Goal: Task Accomplishment & Management: Use online tool/utility

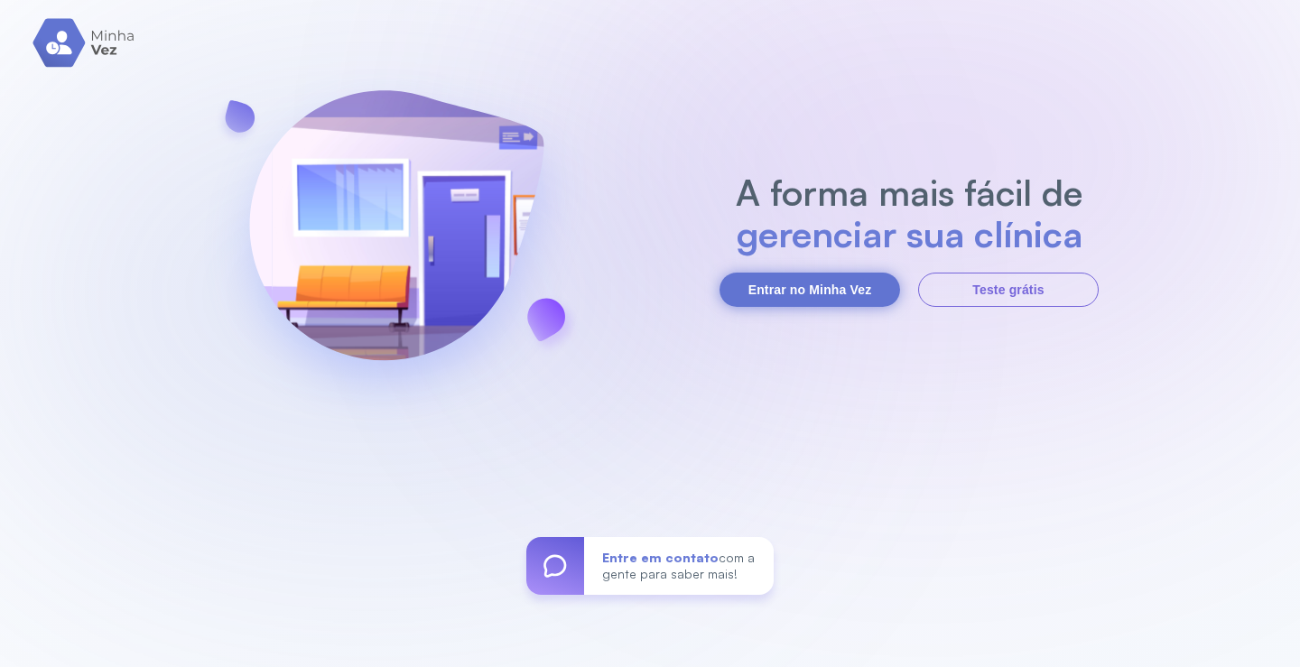
click at [831, 284] on button "Entrar no Minha Vez" at bounding box center [810, 290] width 181 height 34
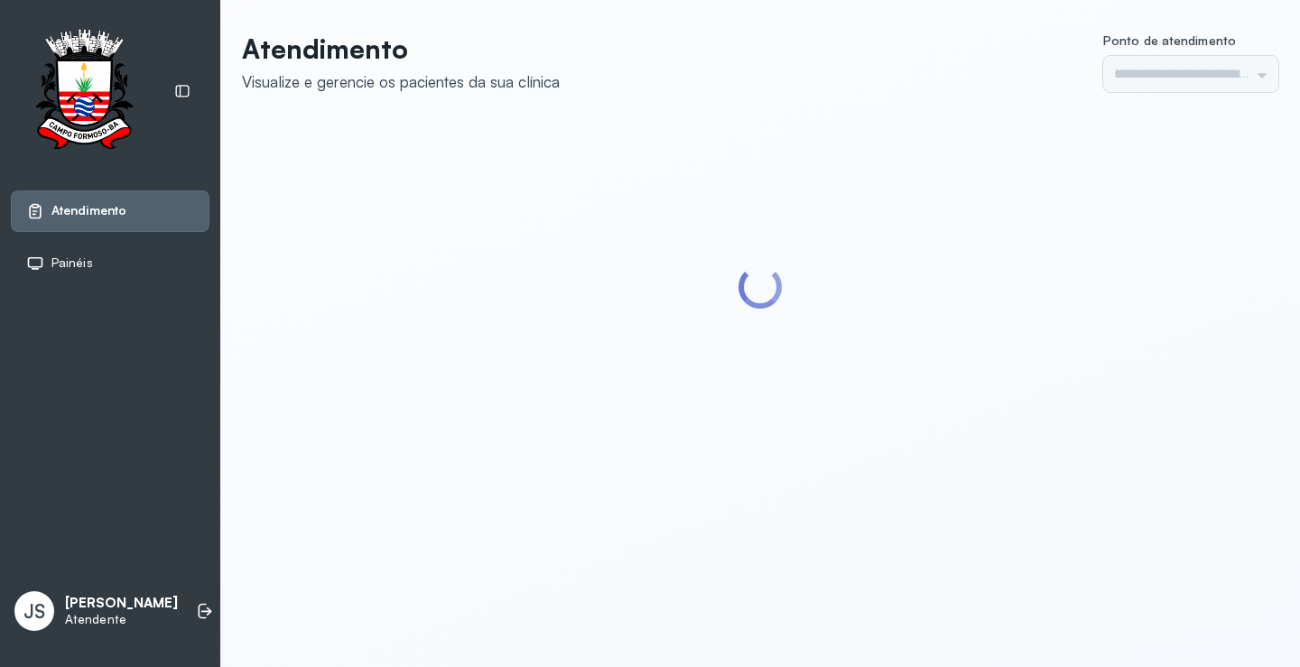
type input "*********"
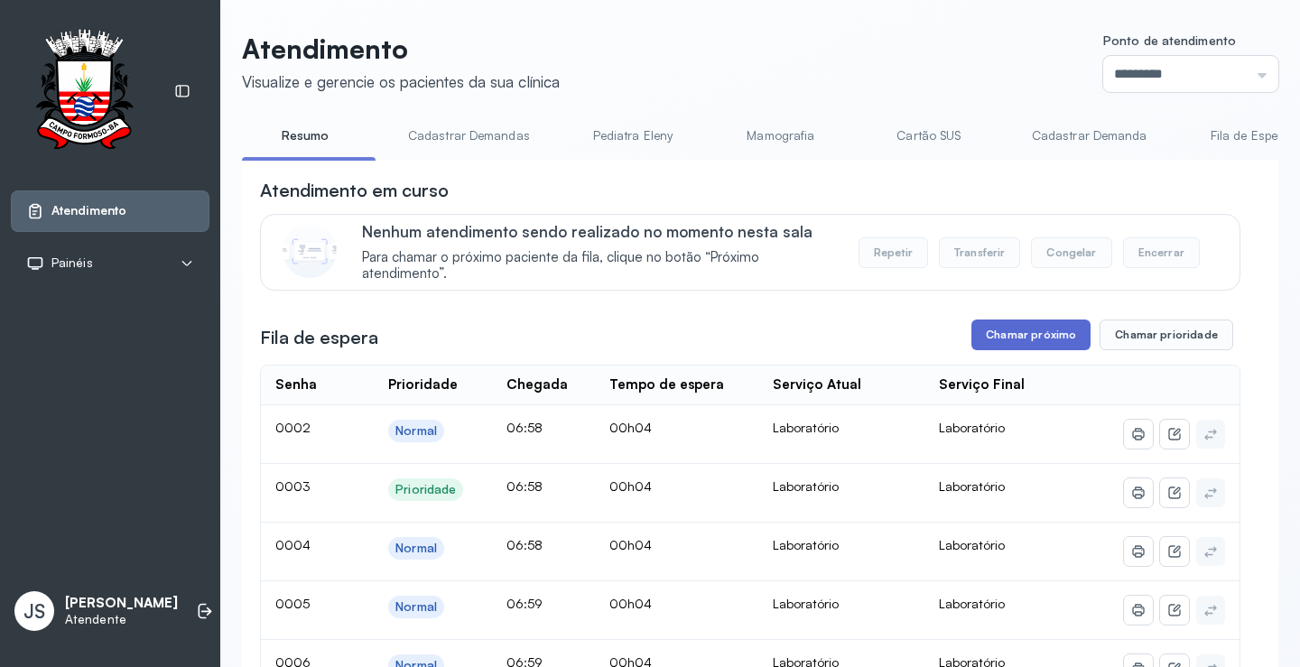
click at [1045, 340] on button "Chamar próximo" at bounding box center [1030, 335] width 119 height 31
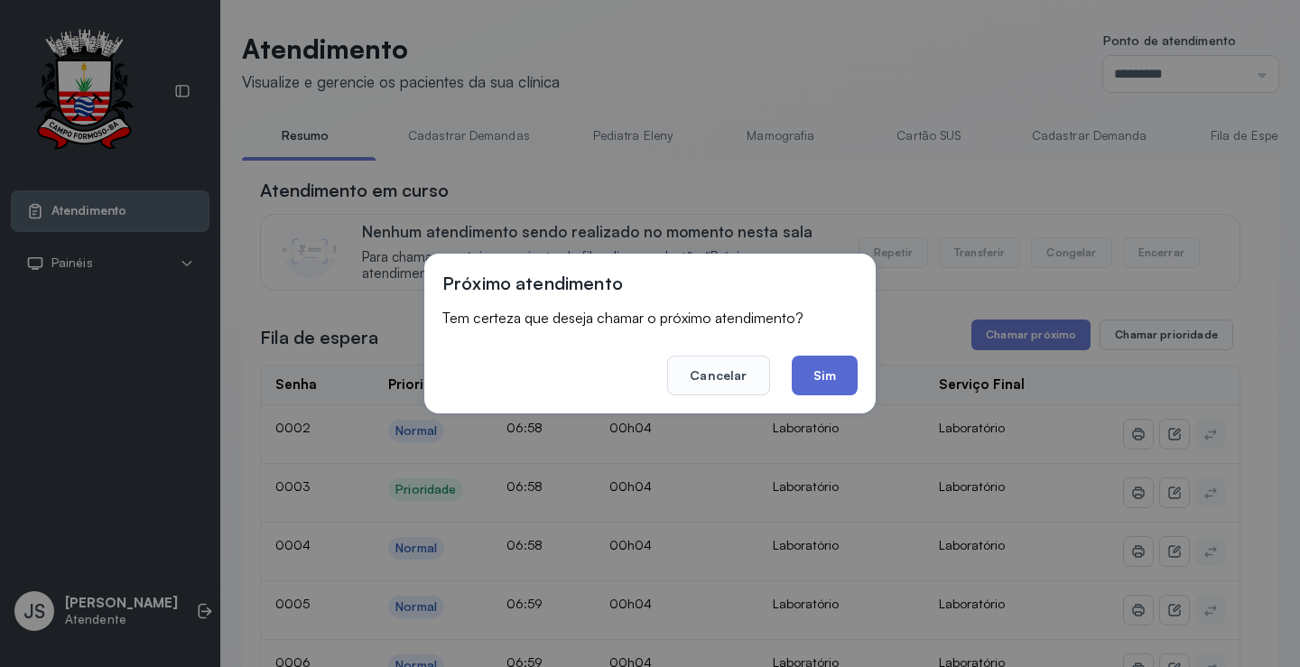
click at [819, 379] on button "Sim" at bounding box center [825, 376] width 66 height 40
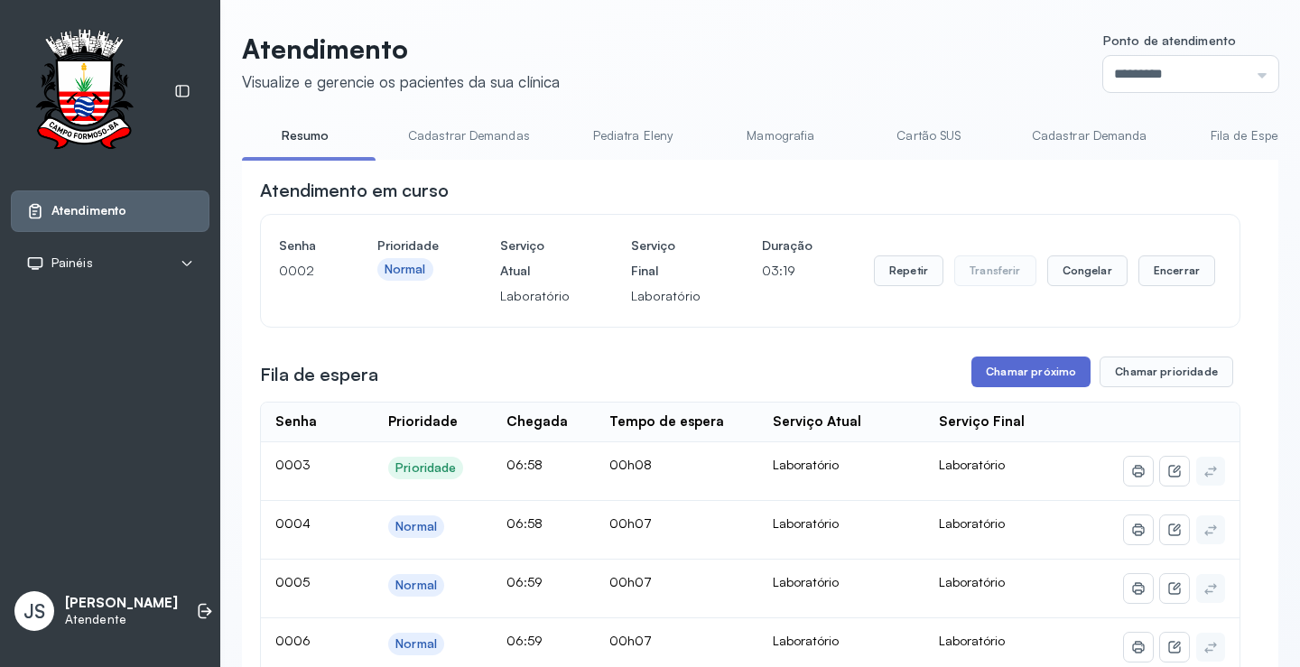
click at [1030, 384] on button "Chamar próximo" at bounding box center [1030, 372] width 119 height 31
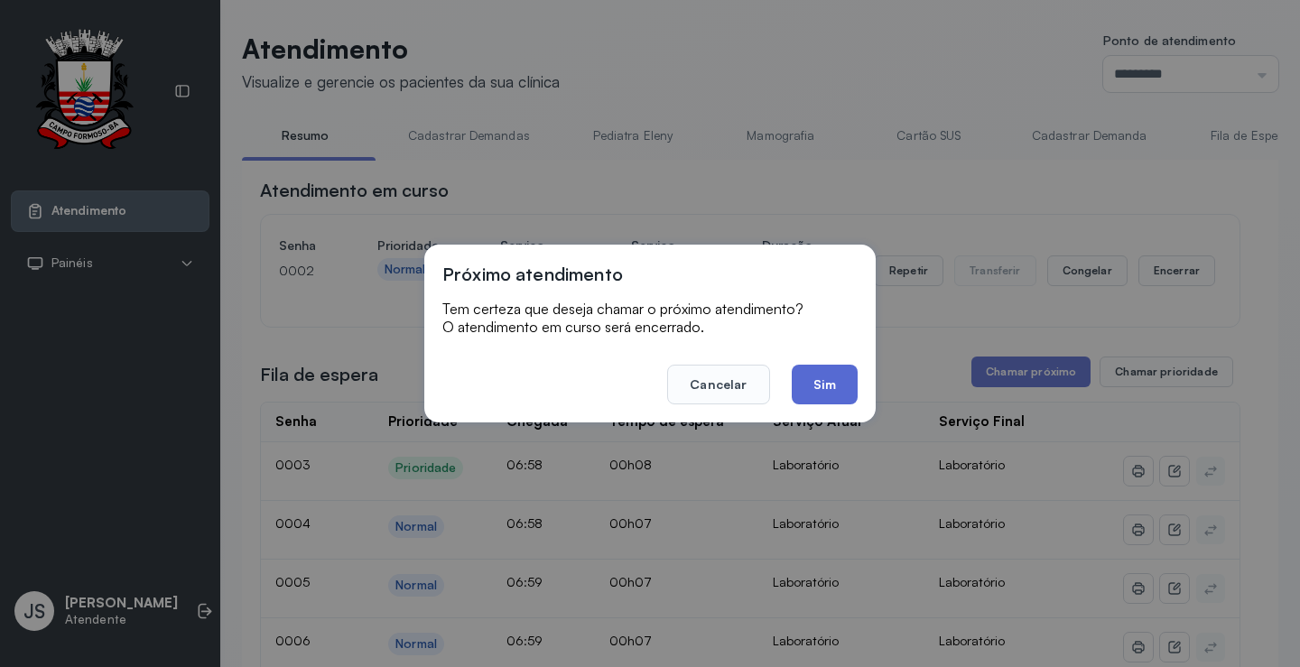
click at [841, 391] on button "Sim" at bounding box center [825, 385] width 66 height 40
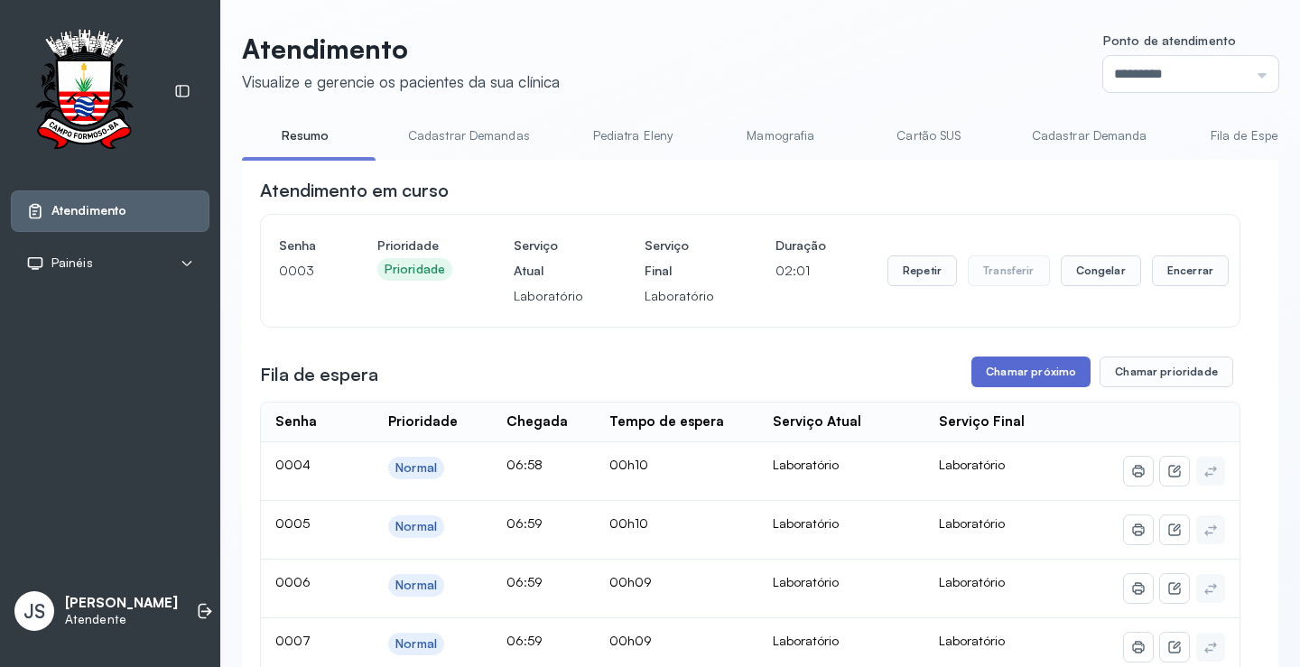
click at [1010, 380] on button "Chamar próximo" at bounding box center [1030, 372] width 119 height 31
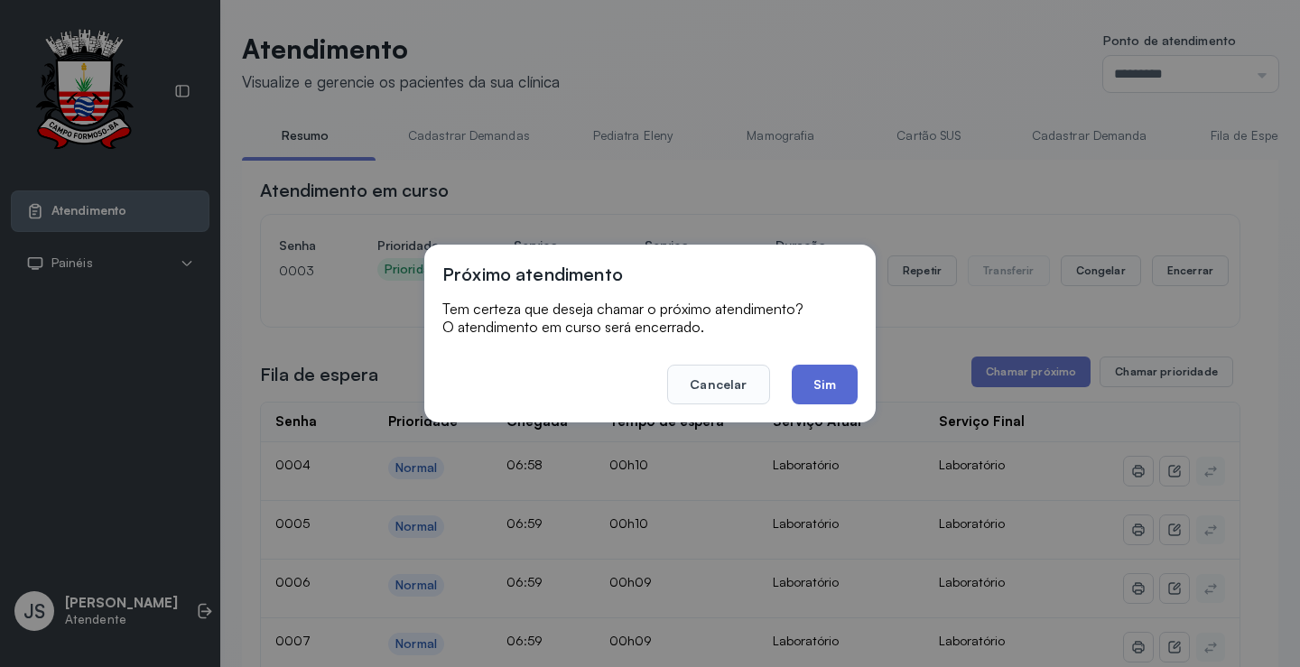
click at [829, 391] on button "Sim" at bounding box center [825, 385] width 66 height 40
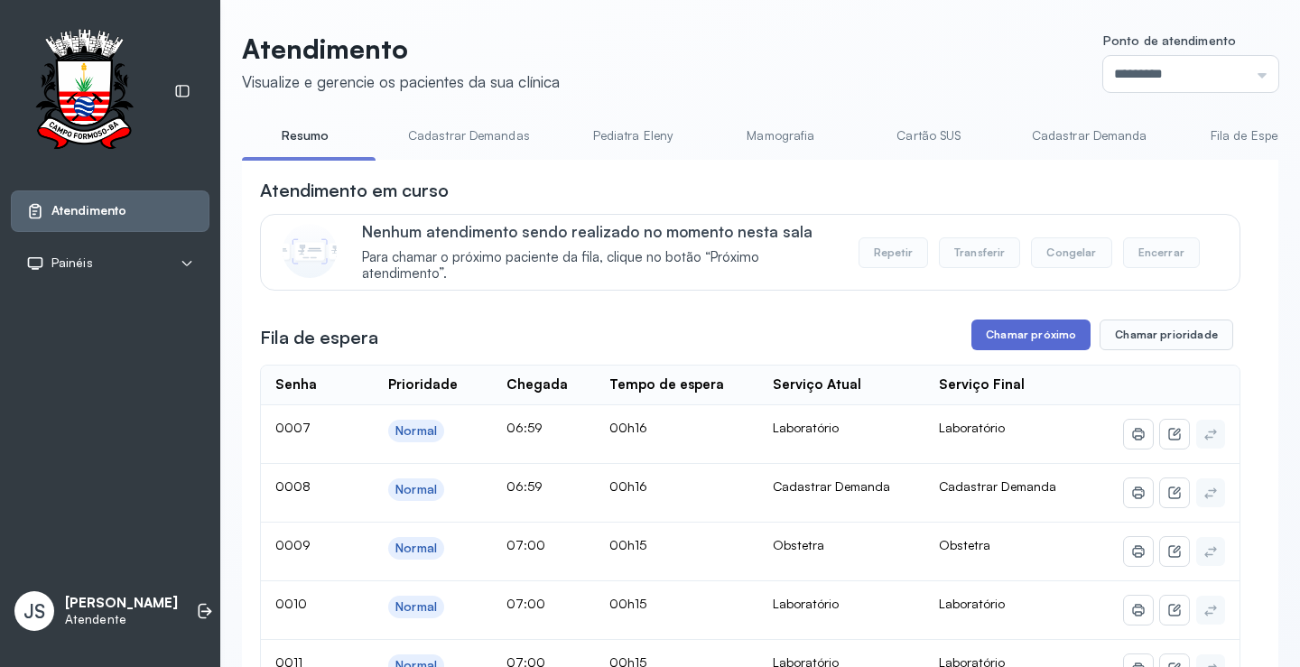
click at [997, 339] on button "Chamar próximo" at bounding box center [1030, 335] width 119 height 31
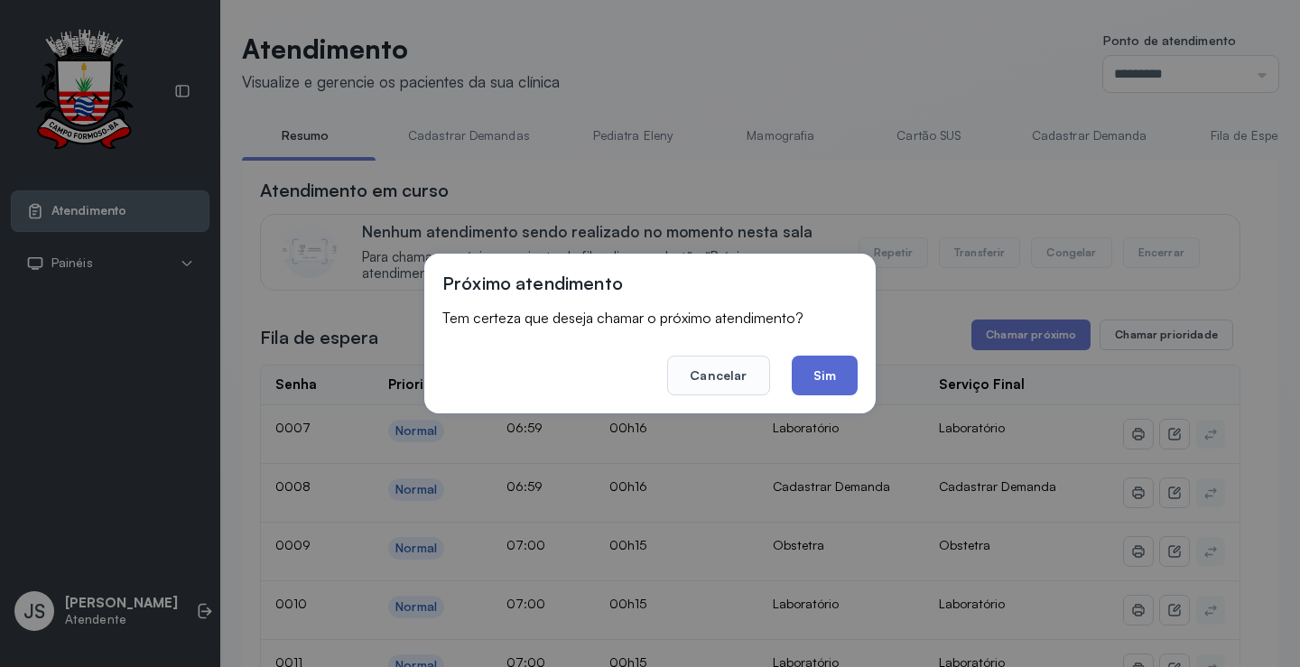
click at [842, 372] on button "Sim" at bounding box center [825, 376] width 66 height 40
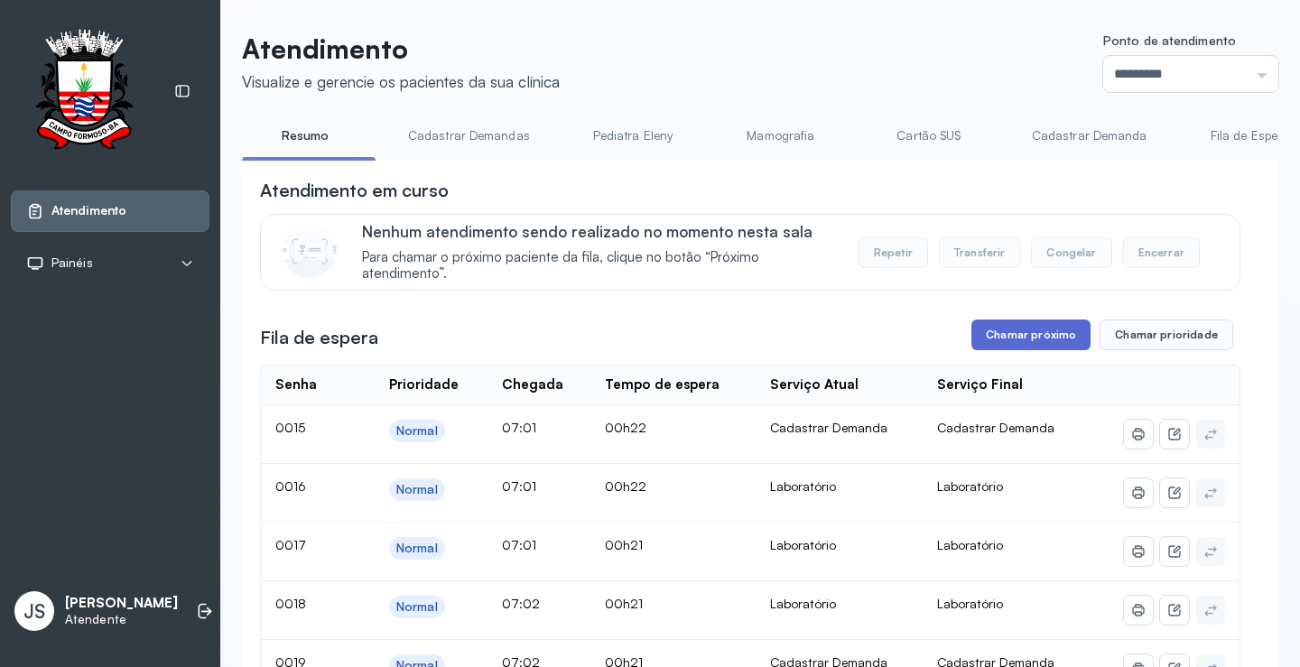
click at [1020, 343] on button "Chamar próximo" at bounding box center [1030, 335] width 119 height 31
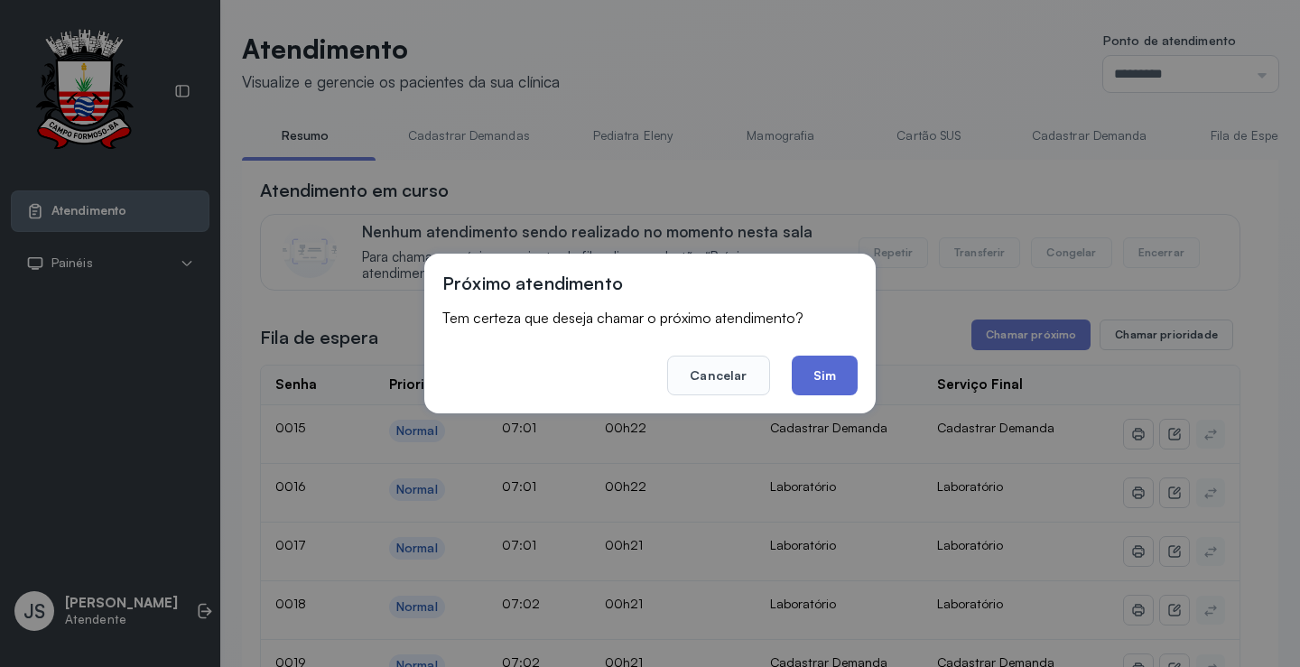
click at [828, 368] on button "Sim" at bounding box center [825, 376] width 66 height 40
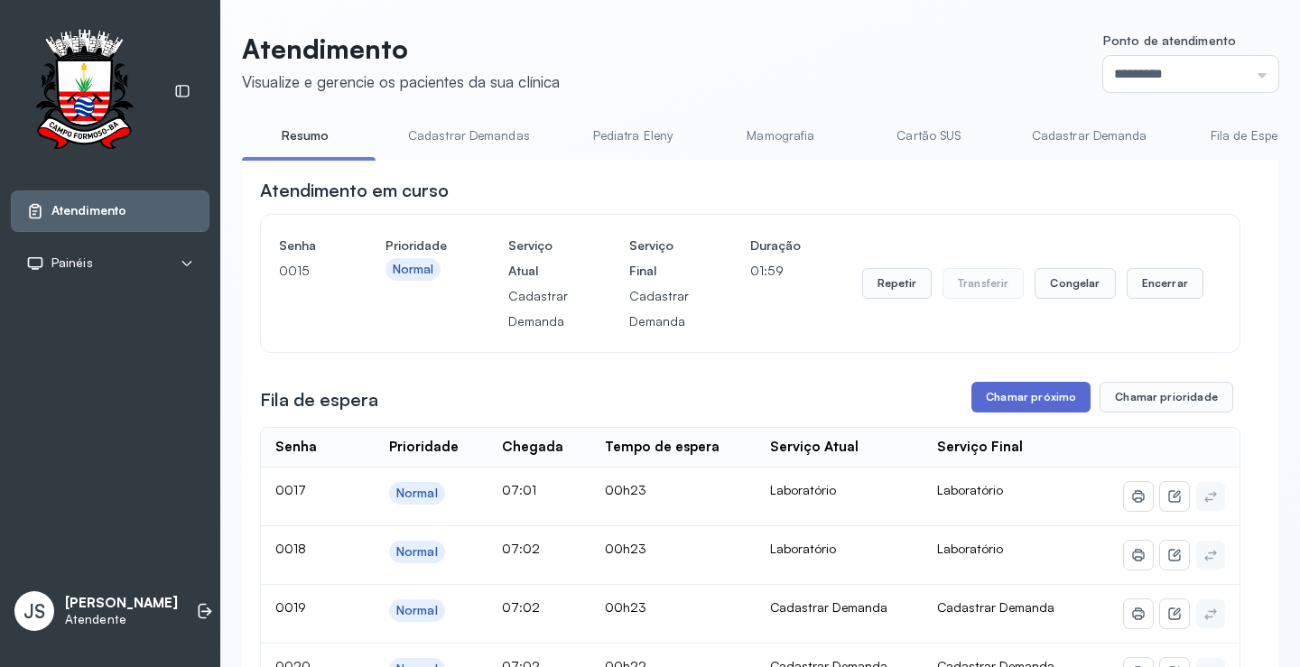
click at [1049, 399] on button "Chamar próximo" at bounding box center [1030, 397] width 119 height 31
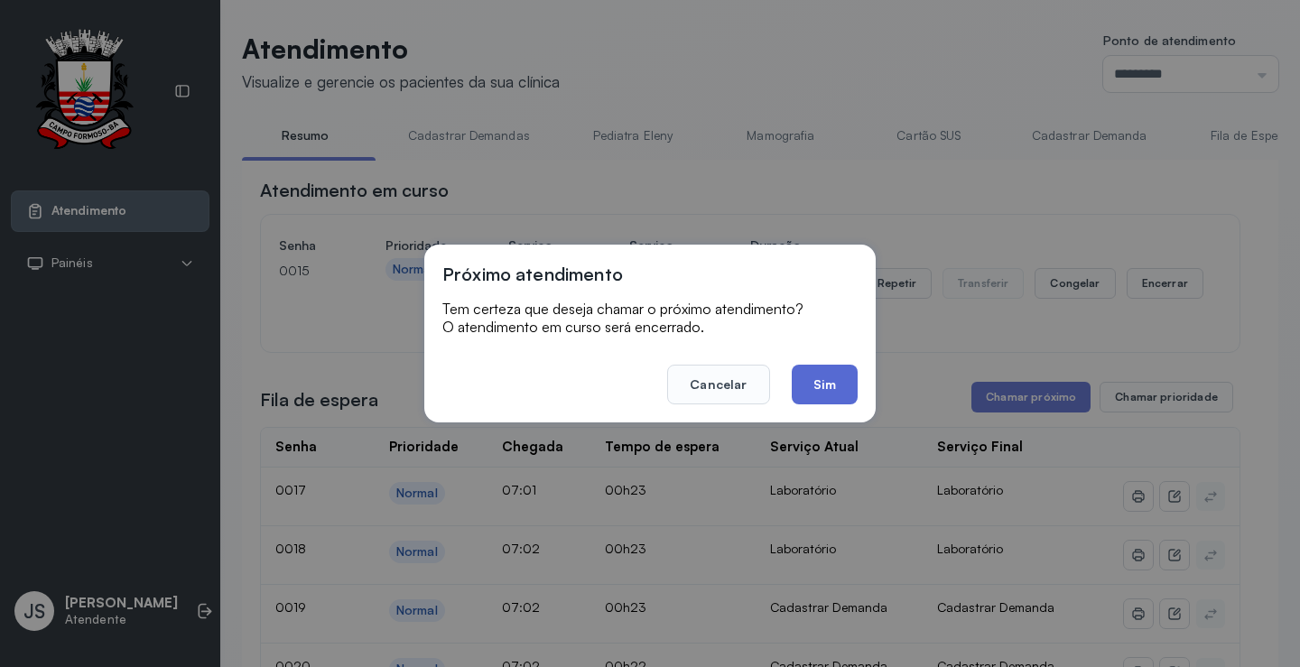
click at [841, 377] on button "Sim" at bounding box center [825, 385] width 66 height 40
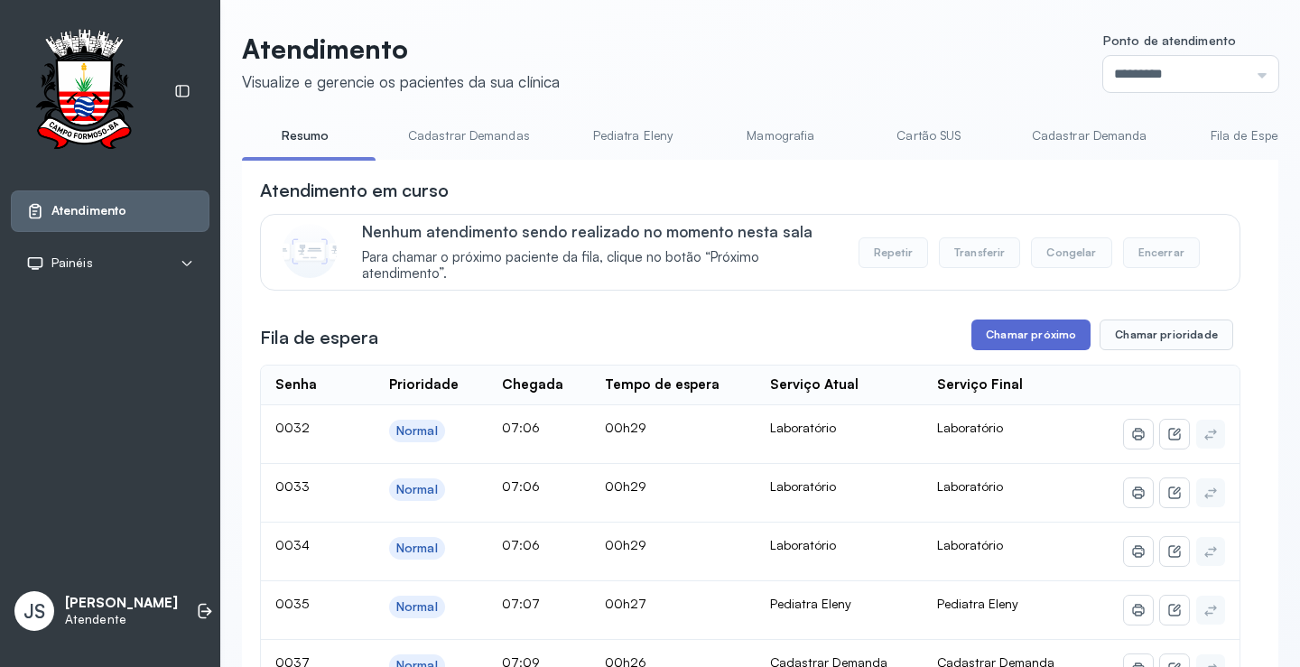
click at [1025, 339] on button "Chamar próximo" at bounding box center [1030, 335] width 119 height 31
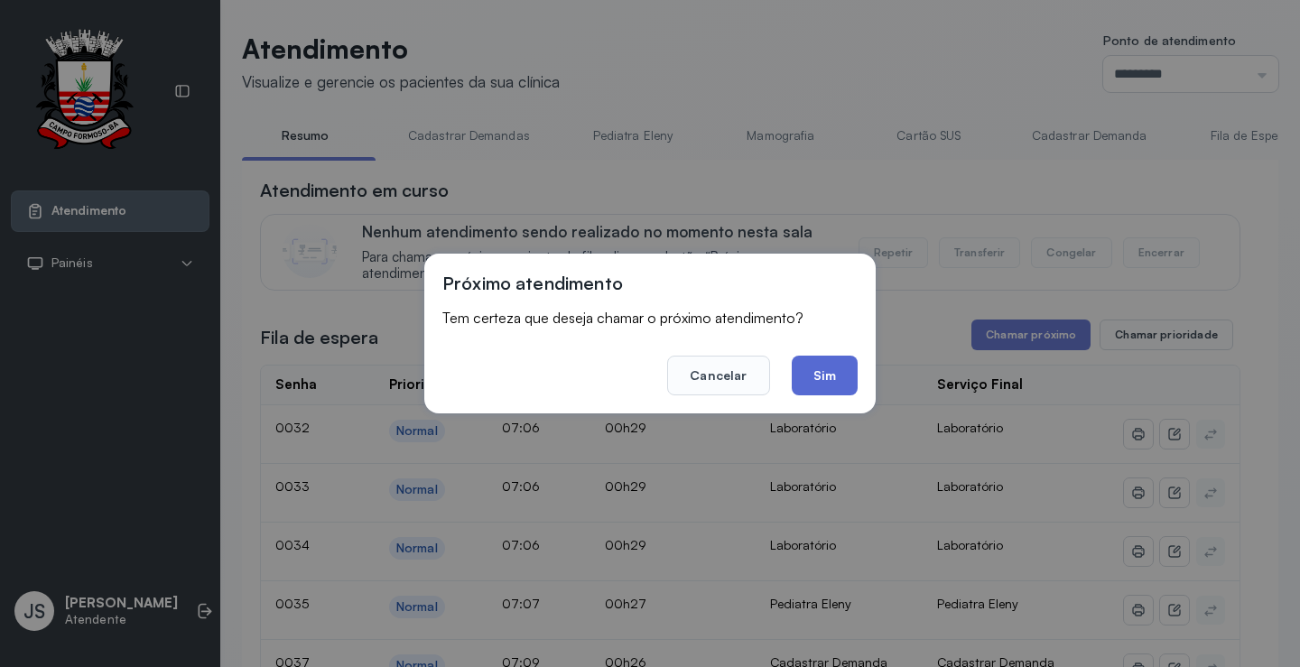
click at [823, 364] on button "Sim" at bounding box center [825, 376] width 66 height 40
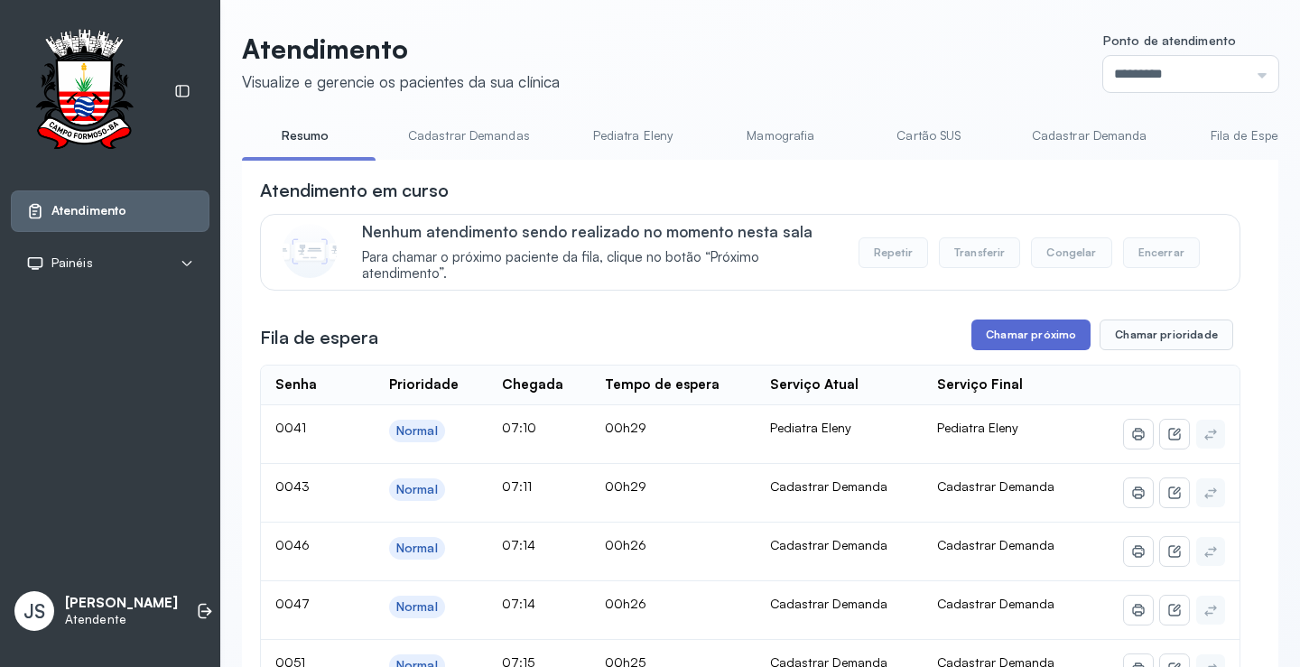
click at [1054, 343] on button "Chamar próximo" at bounding box center [1030, 335] width 119 height 31
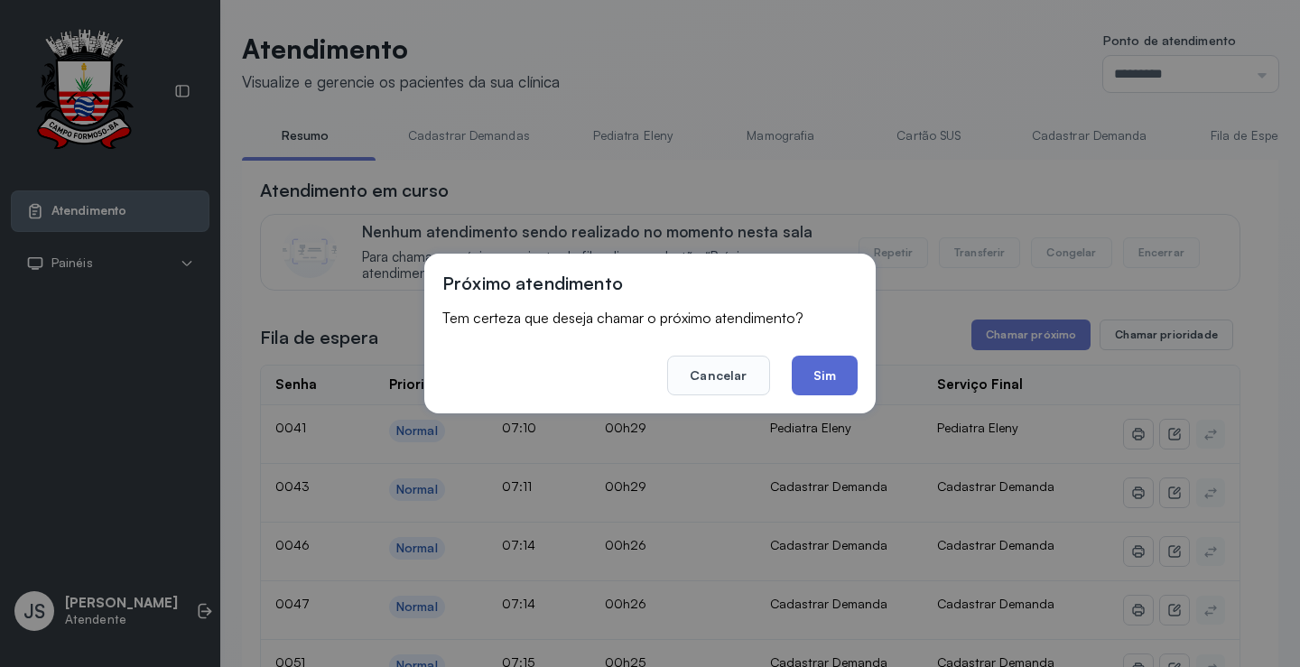
click at [843, 378] on button "Sim" at bounding box center [825, 376] width 66 height 40
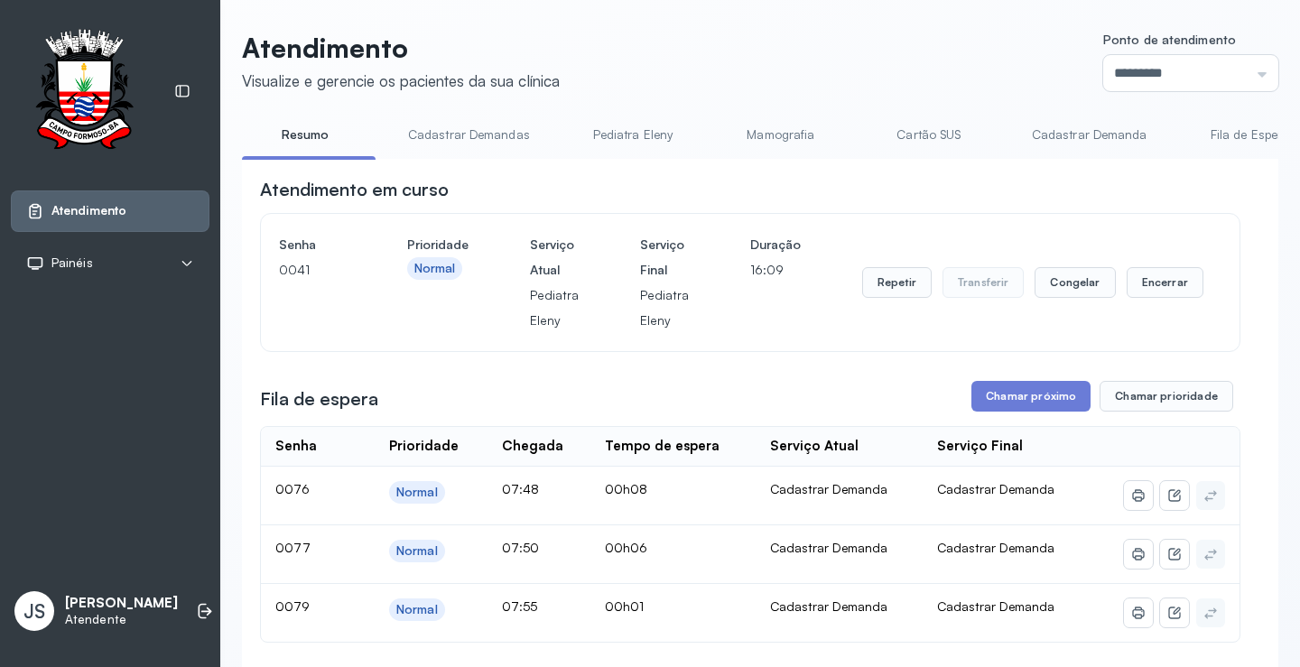
scroll to position [271, 0]
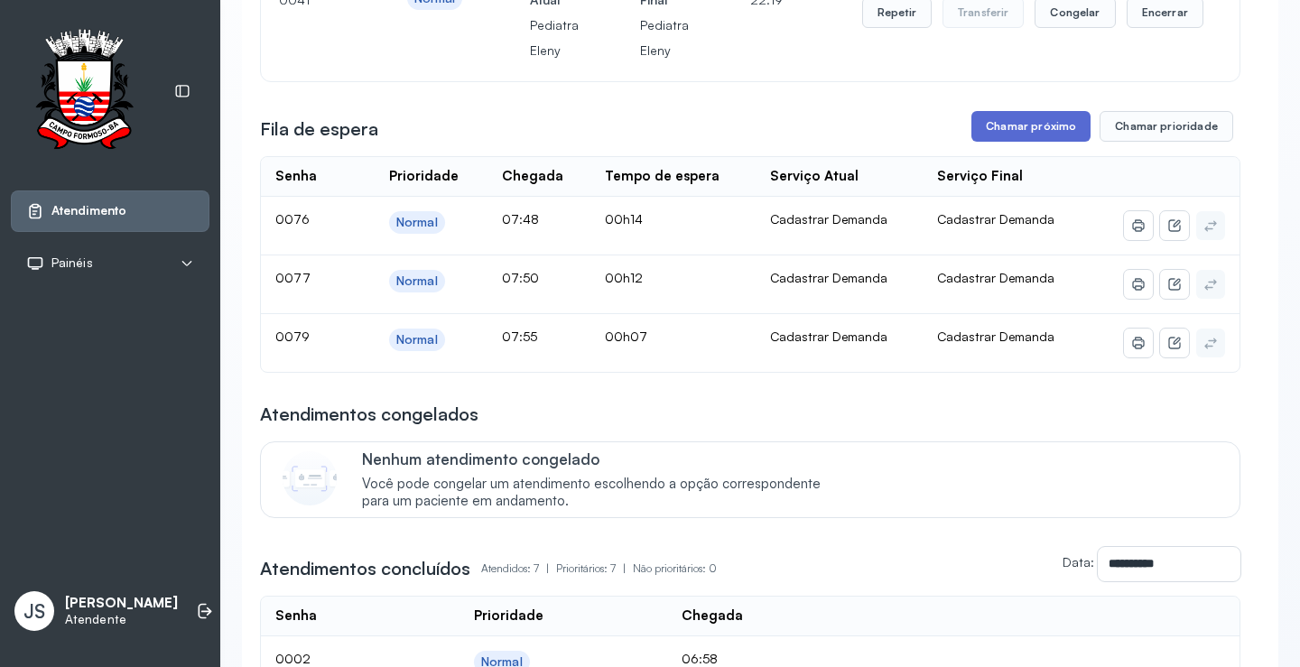
click at [1049, 135] on button "Chamar próximo" at bounding box center [1030, 126] width 119 height 31
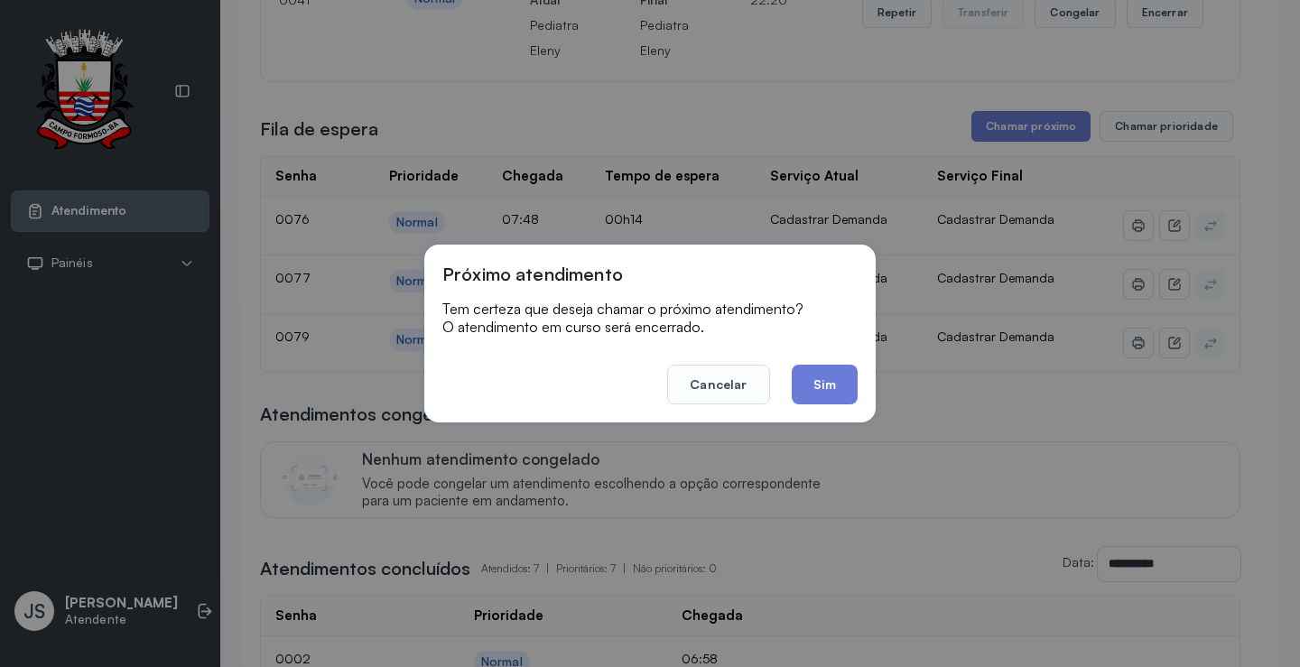
drag, startPoint x: 815, startPoint y: 382, endPoint x: 829, endPoint y: 368, distance: 19.2
click at [827, 372] on button "Sim" at bounding box center [825, 385] width 66 height 40
